Goal: Check status: Check status

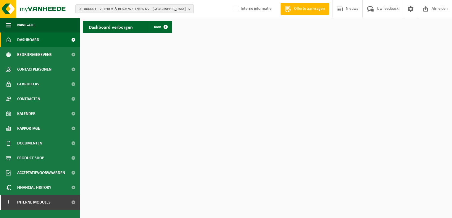
click at [165, 11] on span "01-000001 - VILLEROY & BOCH WELLNESS NV - [GEOGRAPHIC_DATA]" at bounding box center [132, 9] width 107 height 9
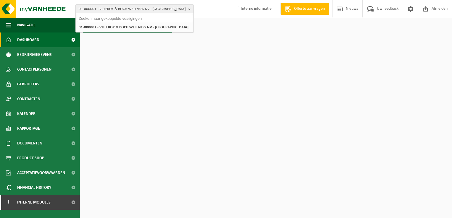
click at [139, 18] on input "text" at bounding box center [134, 18] width 115 height 7
paste input "01-020870"
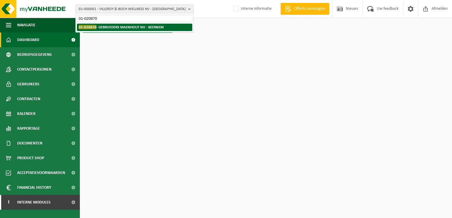
type input "01-020870"
click at [133, 27] on strong "01-020870 - GEBROEDERS MAENHOUT NV - BEERNEM" at bounding box center [121, 27] width 85 height 4
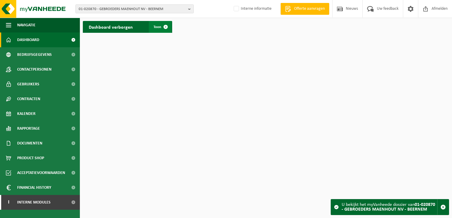
click at [165, 28] on span at bounding box center [166, 27] width 12 height 12
